Goal: Task Accomplishment & Management: Use online tool/utility

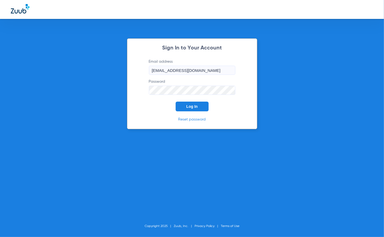
click at [188, 106] on span "Log In" at bounding box center [192, 106] width 11 height 4
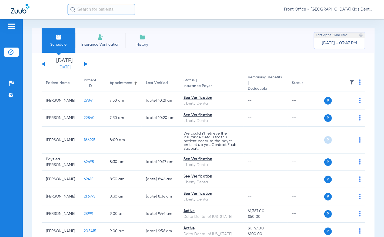
click at [63, 67] on link "[DATE]" at bounding box center [64, 67] width 32 height 5
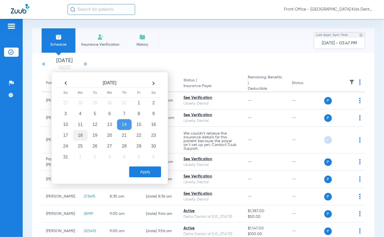
click at [76, 135] on td "18" at bounding box center [80, 135] width 15 height 11
click at [139, 172] on button "Apply" at bounding box center [145, 172] width 32 height 11
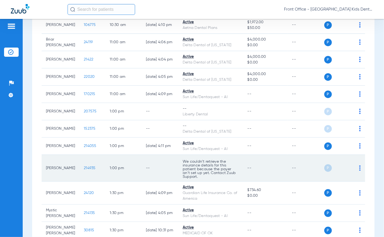
scroll to position [297, 0]
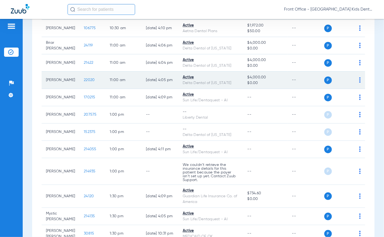
click at [84, 79] on span "22020" at bounding box center [89, 80] width 11 height 4
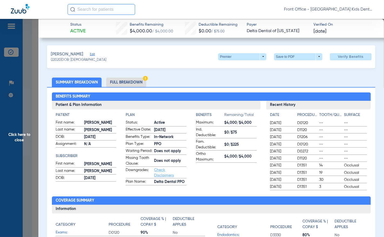
click at [132, 82] on li "Full Breakdown" at bounding box center [126, 82] width 40 height 9
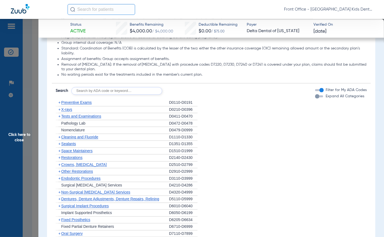
scroll to position [622, 0]
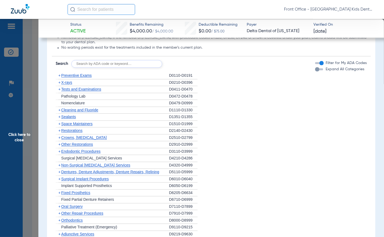
click at [68, 85] on span "X-rays" at bounding box center [66, 83] width 11 height 4
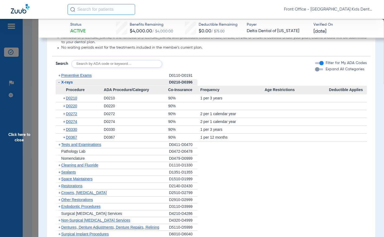
click at [73, 168] on span "Cleaning and Fluoride" at bounding box center [79, 165] width 37 height 4
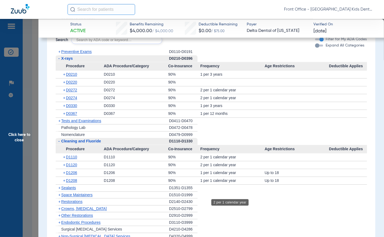
scroll to position [649, 0]
